Goal: Information Seeking & Learning: Learn about a topic

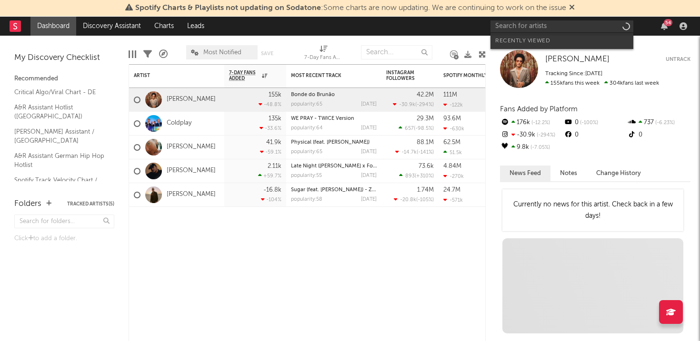
click at [570, 29] on input "text" at bounding box center [562, 26] width 143 height 12
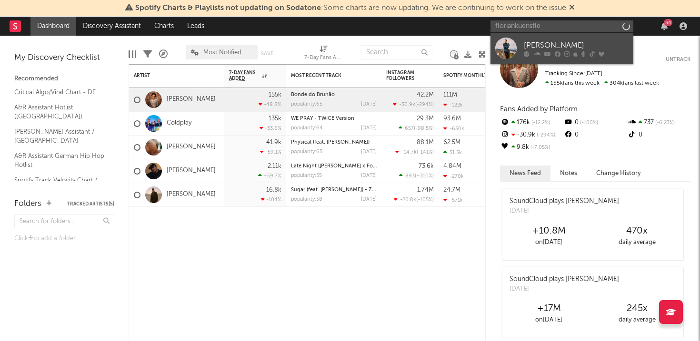
type input "floriankuenstle"
click at [546, 45] on div "[PERSON_NAME]" at bounding box center [576, 45] width 105 height 11
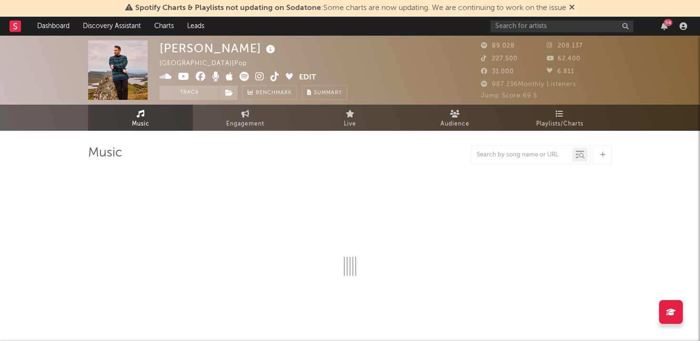
select select "6m"
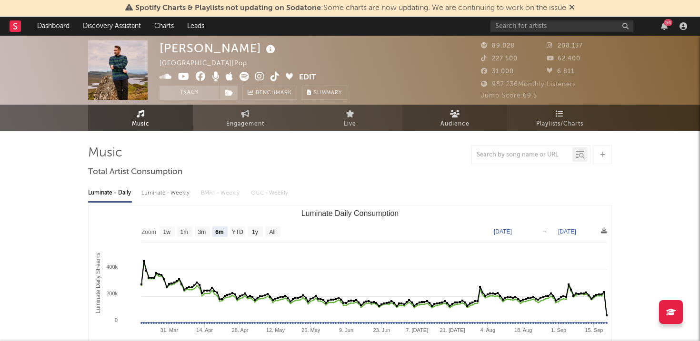
click at [478, 111] on link "Audience" at bounding box center [454, 118] width 105 height 26
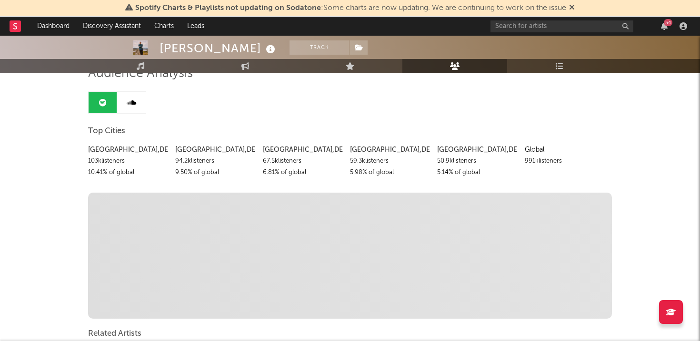
scroll to position [77, 0]
